Goal: Information Seeking & Learning: Learn about a topic

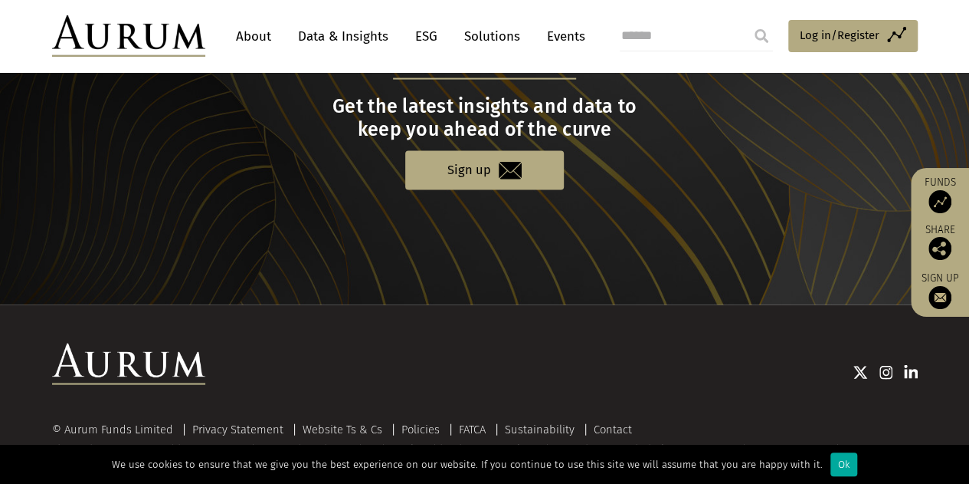
scroll to position [1635, 0]
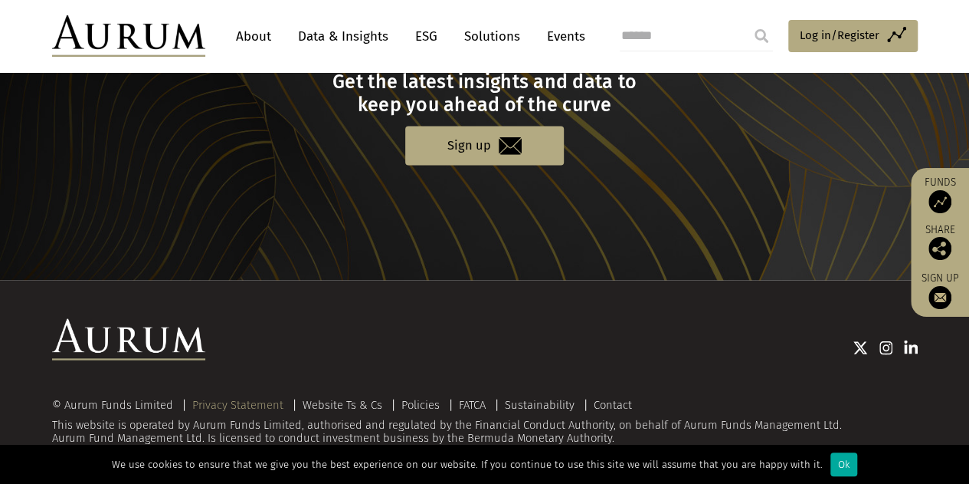
click at [238, 398] on link "Privacy Statement" at bounding box center [237, 405] width 91 height 14
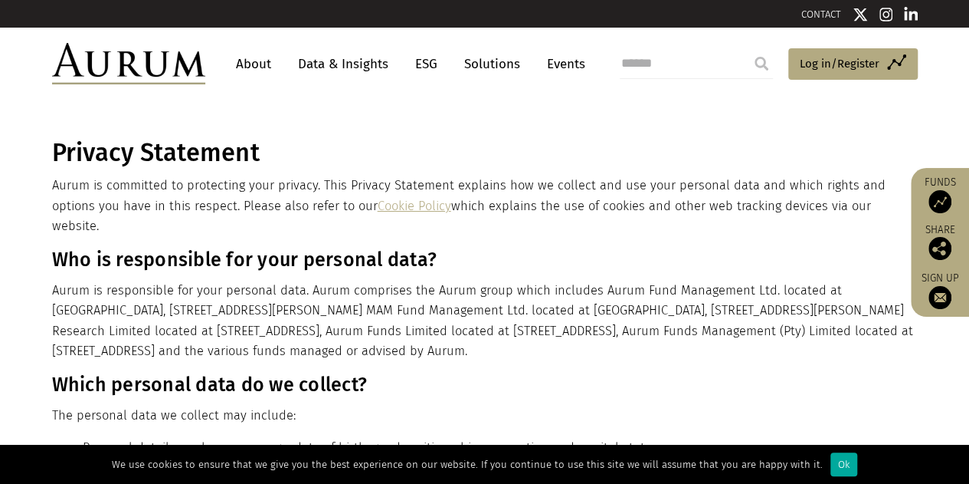
click at [251, 70] on link "About" at bounding box center [253, 64] width 51 height 28
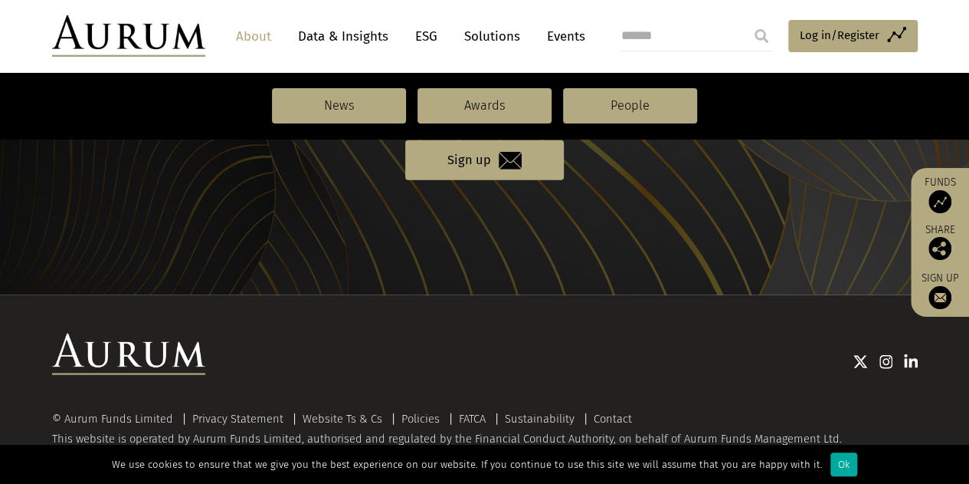
scroll to position [1802, 0]
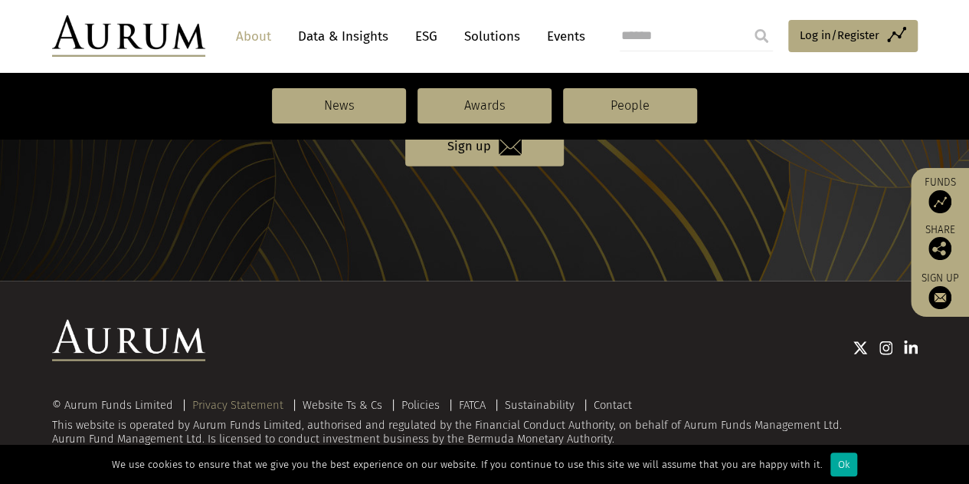
click at [235, 402] on link "Privacy Statement" at bounding box center [237, 405] width 91 height 14
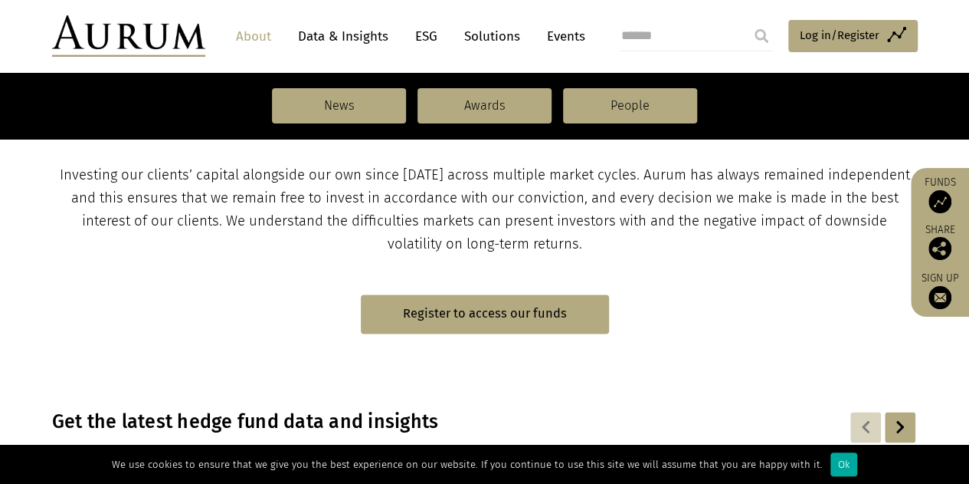
scroll to position [346, 0]
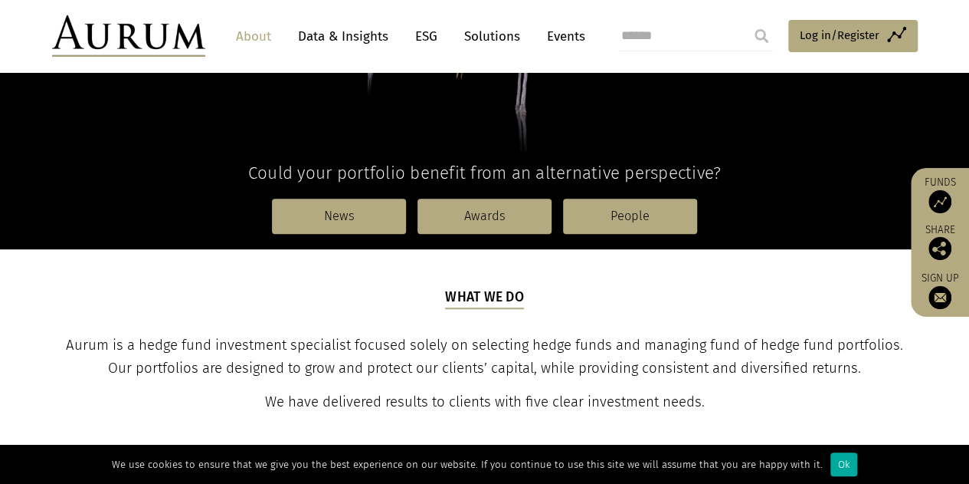
click at [472, 31] on link "Solutions" at bounding box center [492, 36] width 71 height 28
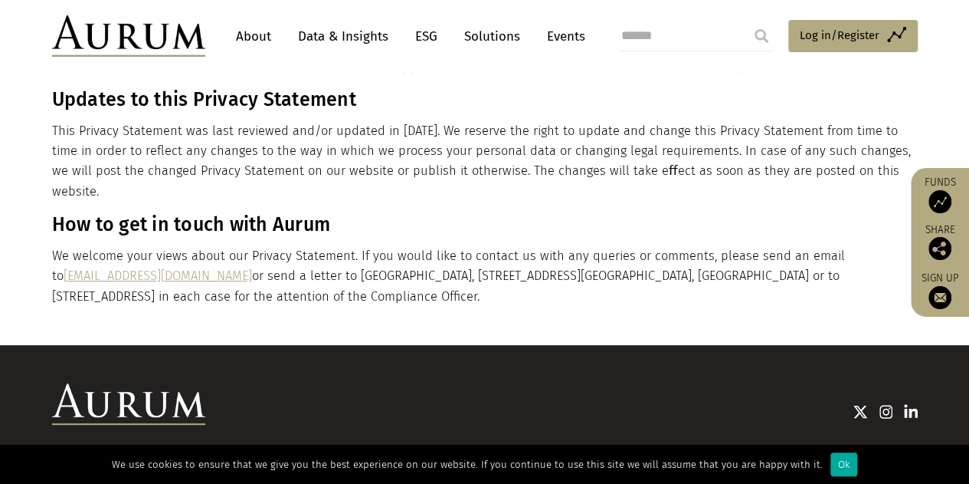
scroll to position [3071, 0]
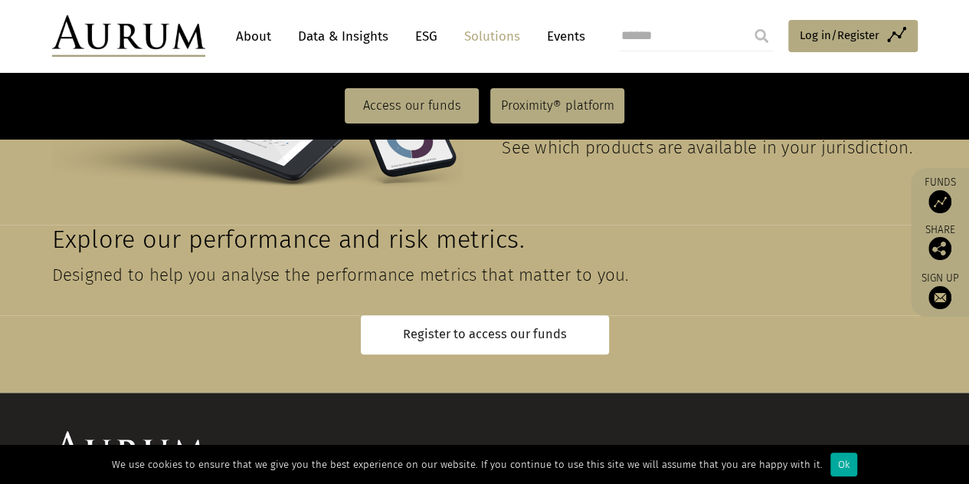
scroll to position [3577, 0]
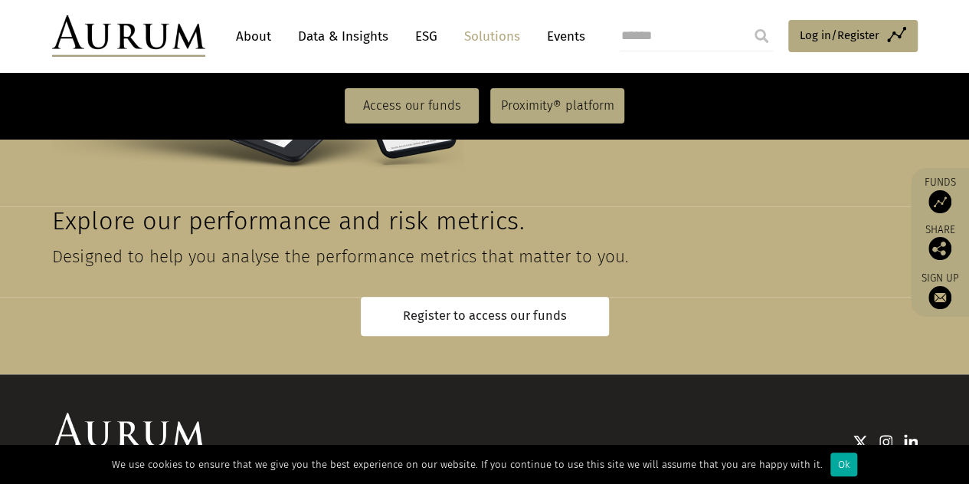
click at [262, 39] on link "About" at bounding box center [253, 36] width 51 height 28
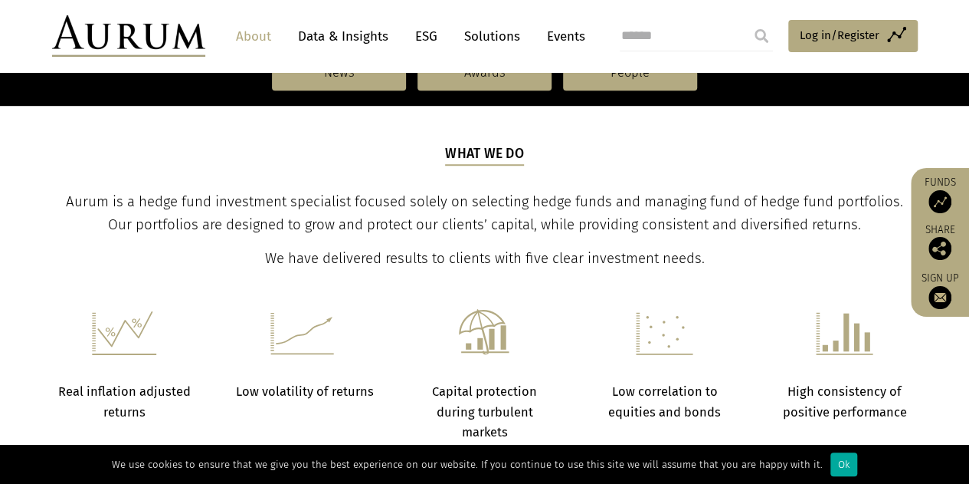
scroll to position [383, 0]
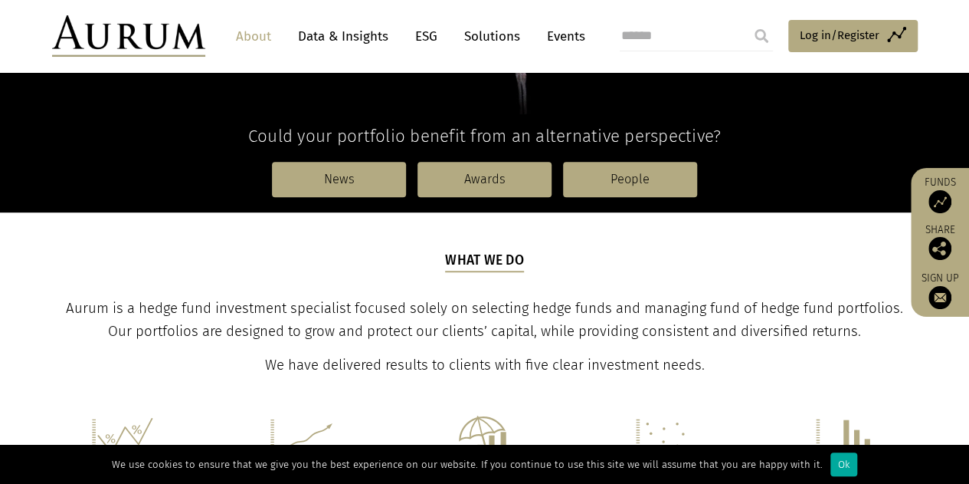
click at [150, 312] on span "Aurum is a hedge fund investment specialist focused solely on selecting hedge f…" at bounding box center [485, 320] width 838 height 40
copy span "hedge"
